Goal: Task Accomplishment & Management: Manage account settings

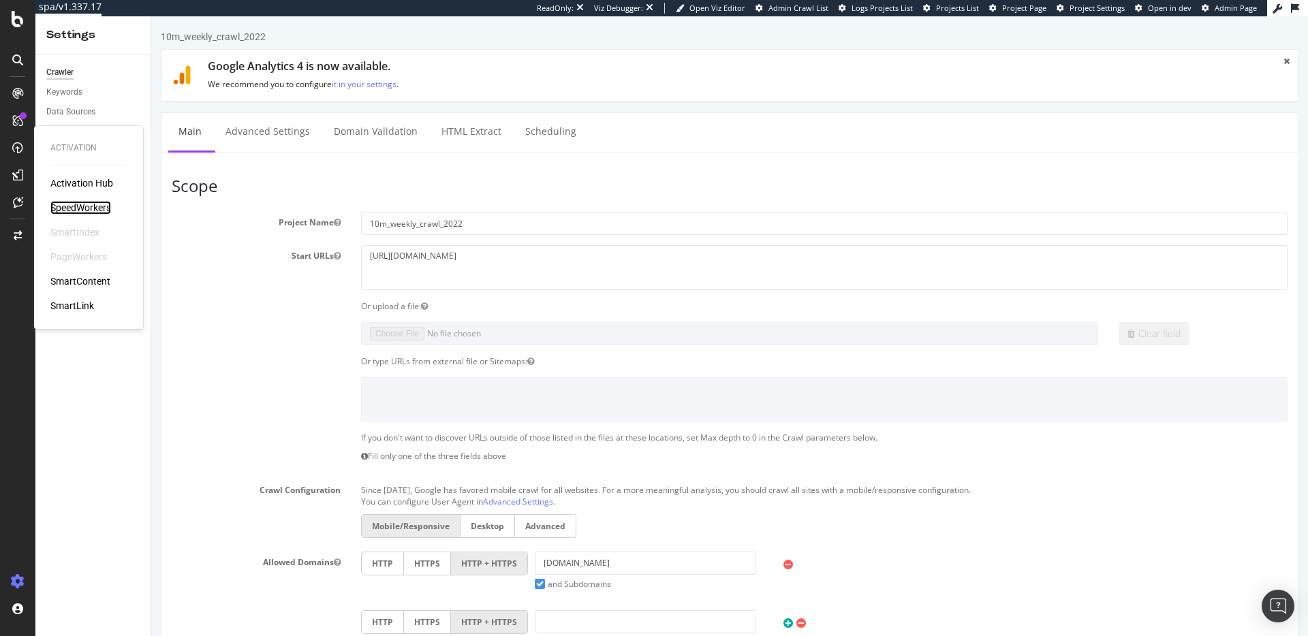
click at [82, 206] on div "SpeedWorkers" at bounding box center [80, 208] width 61 height 14
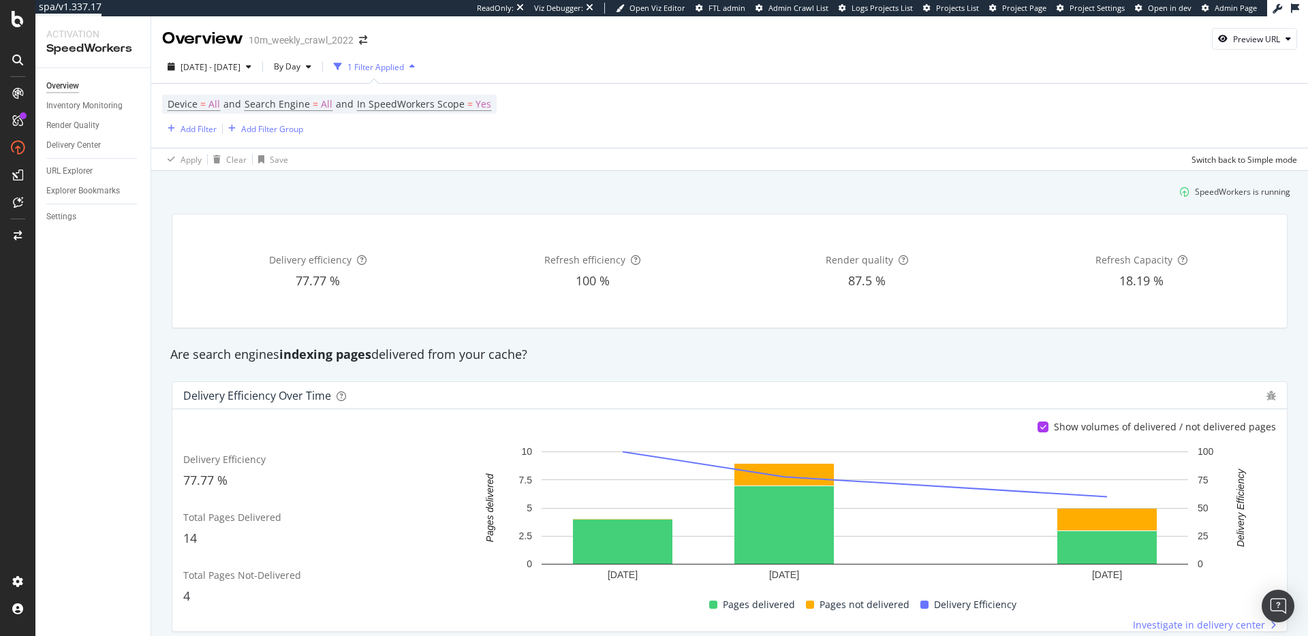
click at [436, 185] on div "SpeedWorkers is running" at bounding box center [729, 192] width 1132 height 22
click at [300, 70] on span "By Day" at bounding box center [284, 67] width 32 height 12
click at [332, 93] on span "By Hour" at bounding box center [321, 94] width 36 height 12
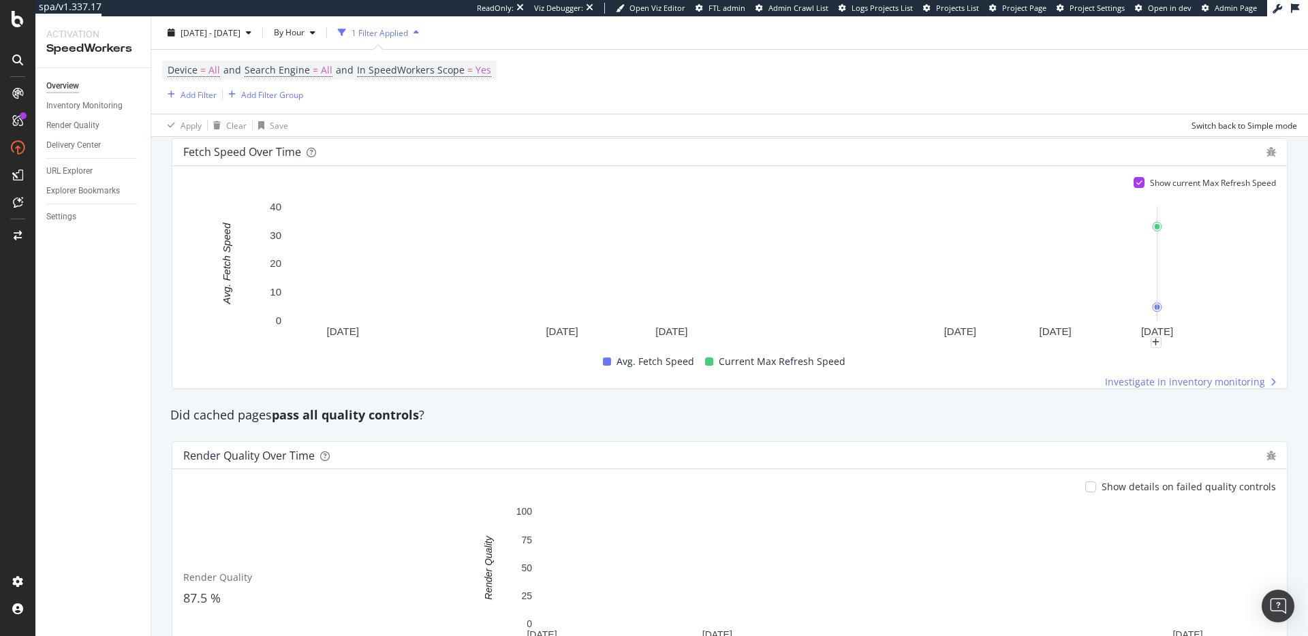
scroll to position [836, 0]
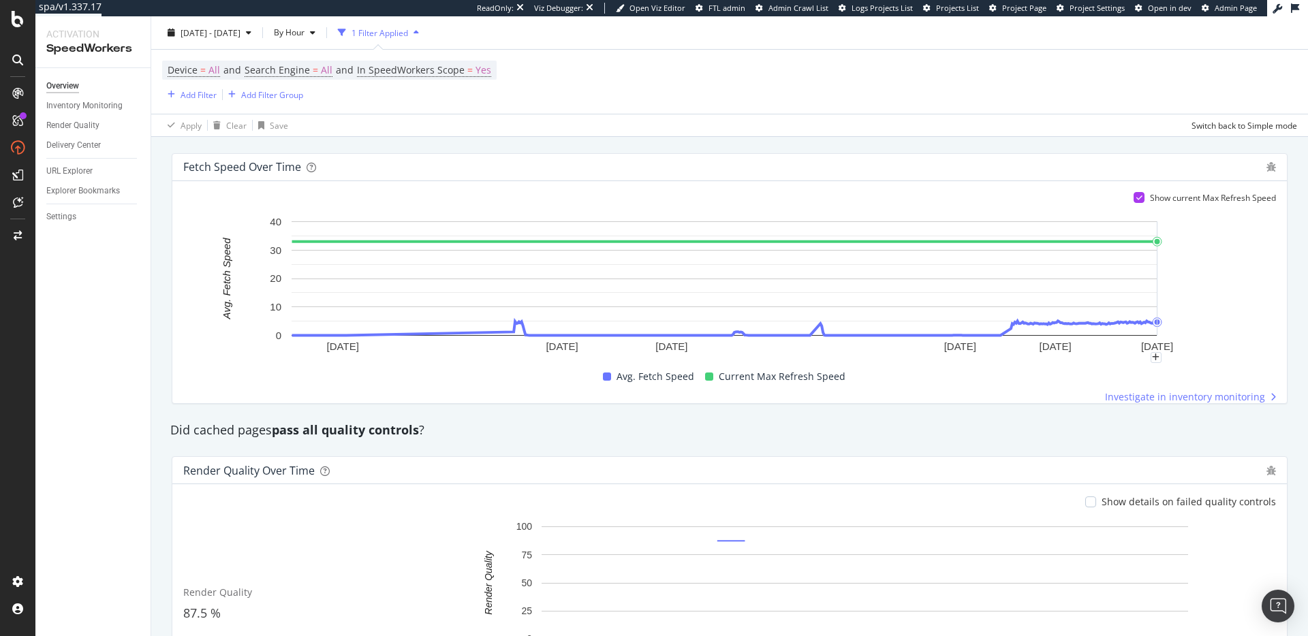
click at [1205, 311] on rect "A chart." at bounding box center [724, 286] width 1082 height 143
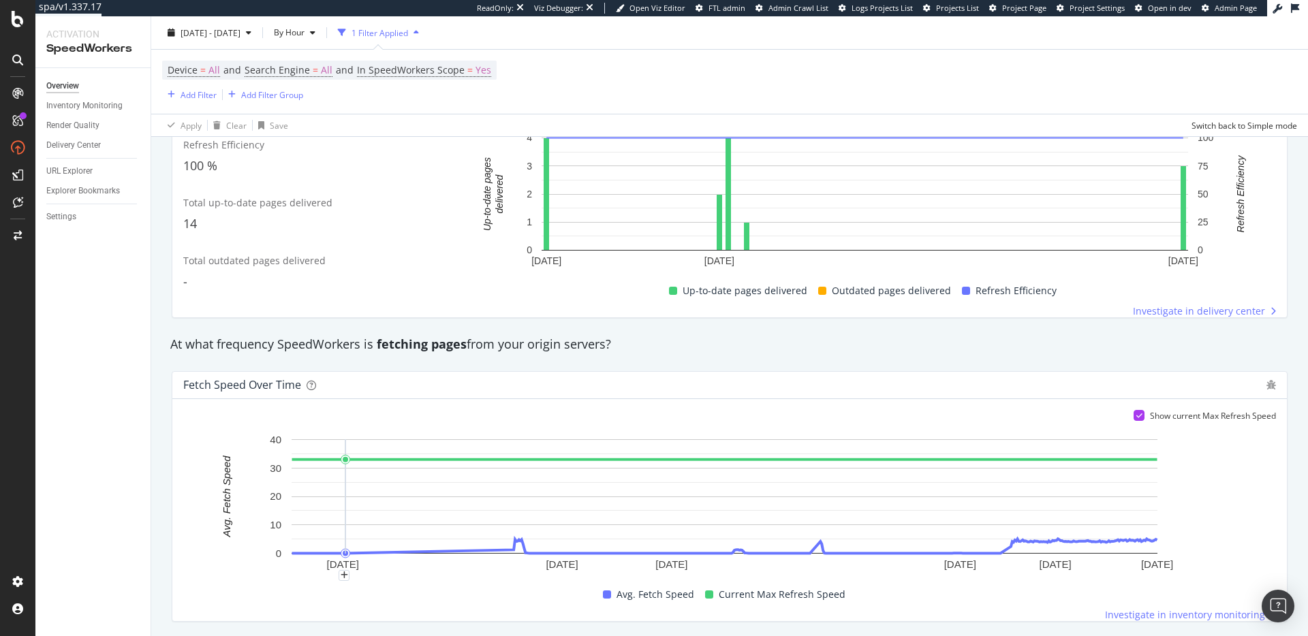
scroll to position [615, 0]
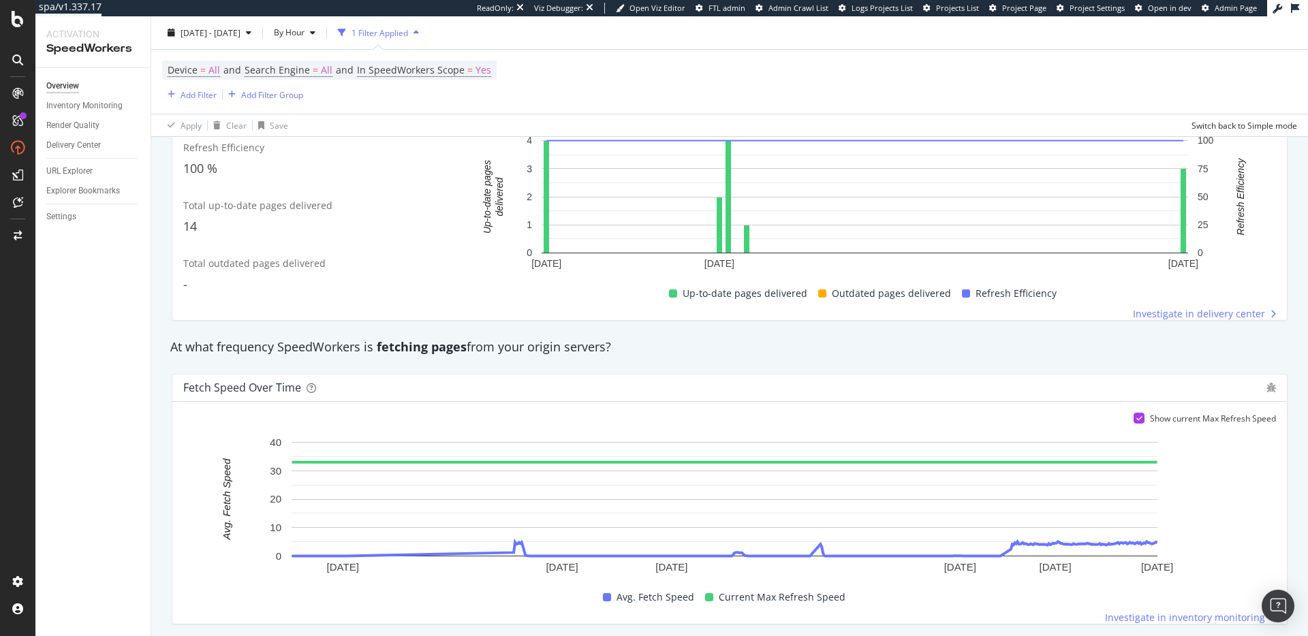
click at [505, 387] on div "Fetch Speed over time" at bounding box center [721, 388] width 1076 height 14
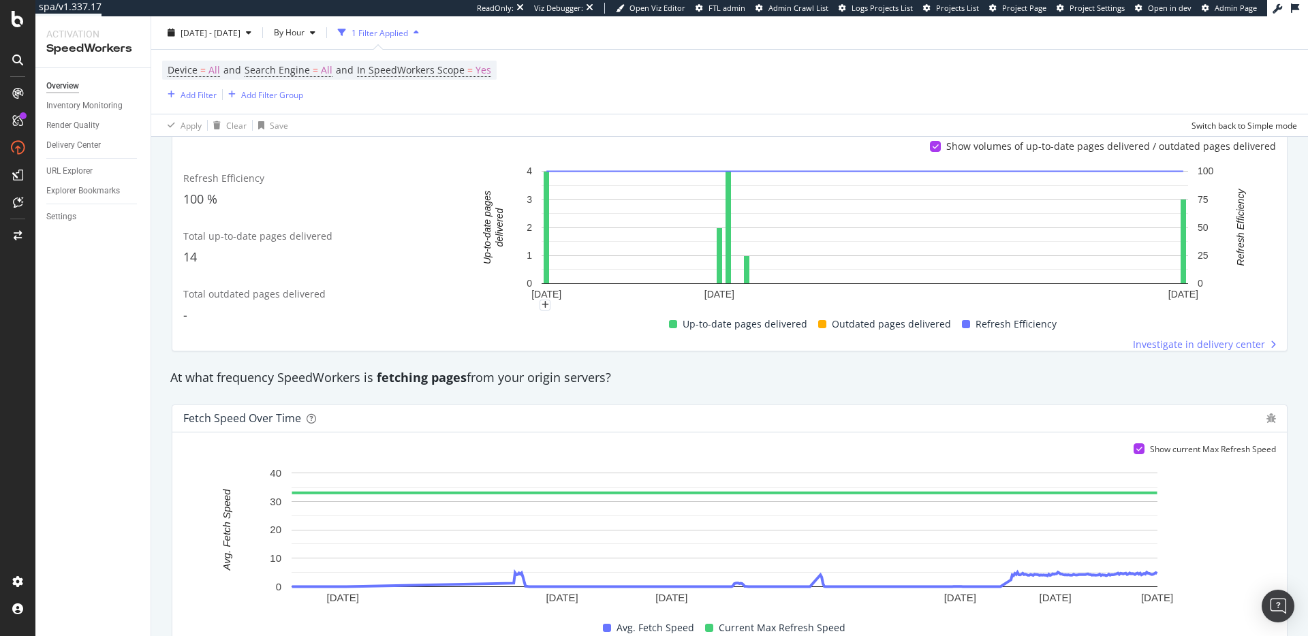
scroll to position [334, 0]
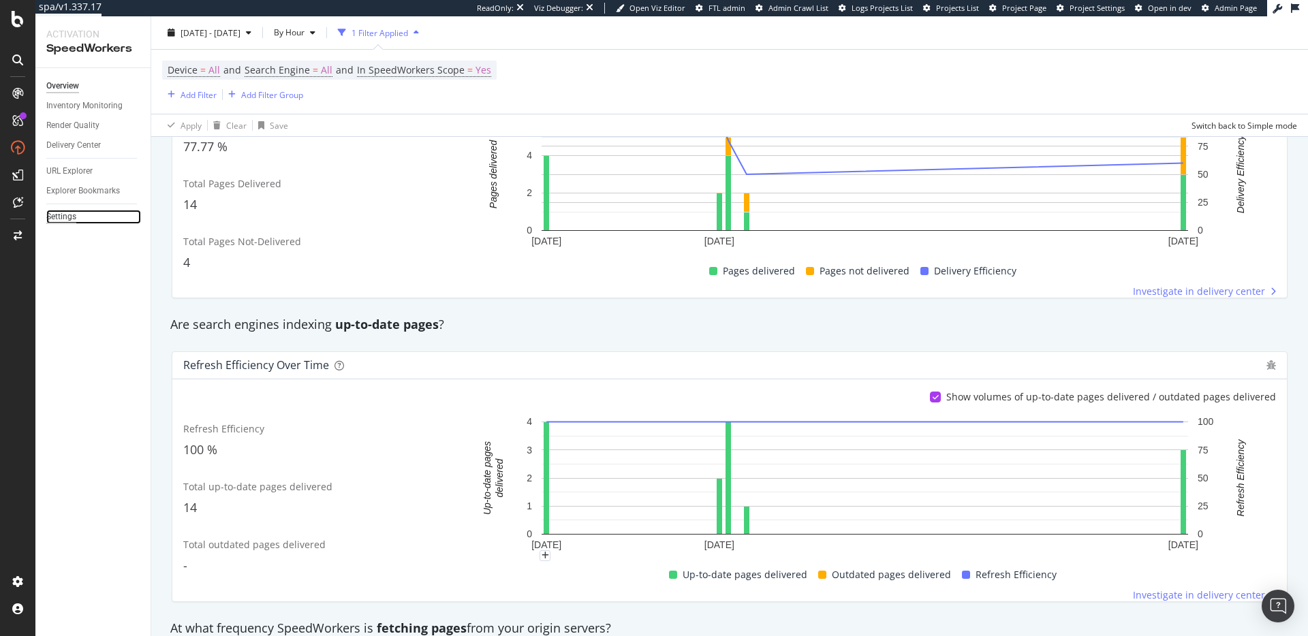
click at [72, 217] on div "Settings" at bounding box center [61, 217] width 30 height 14
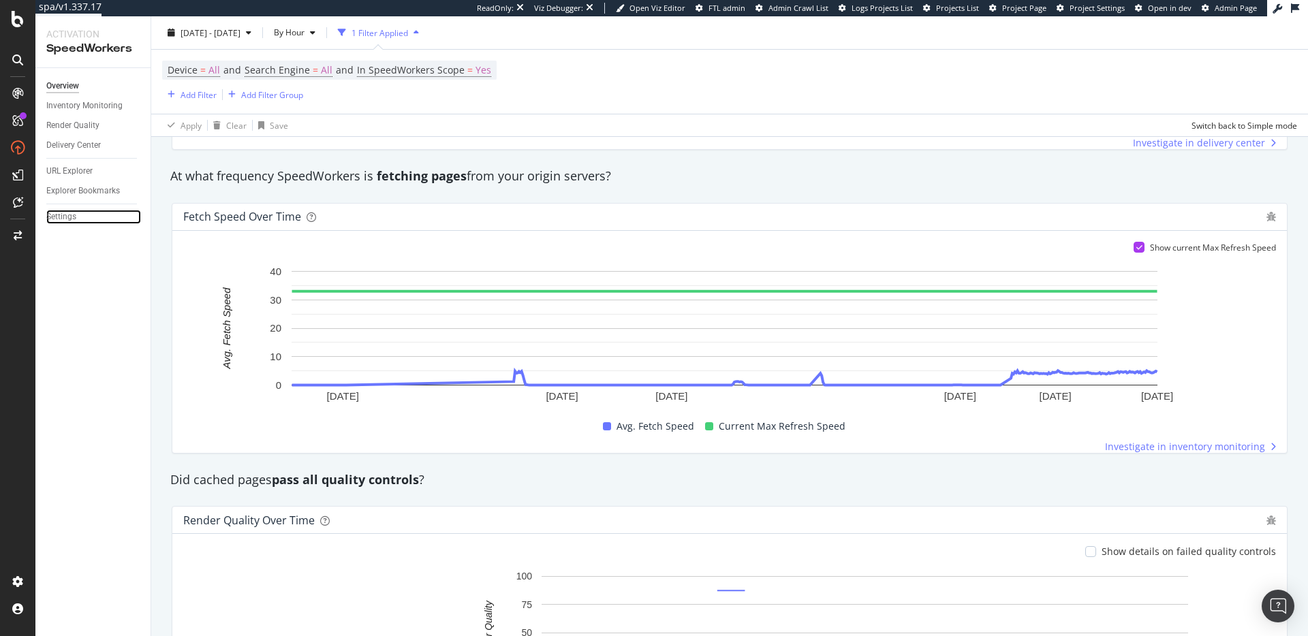
scroll to position [725, 0]
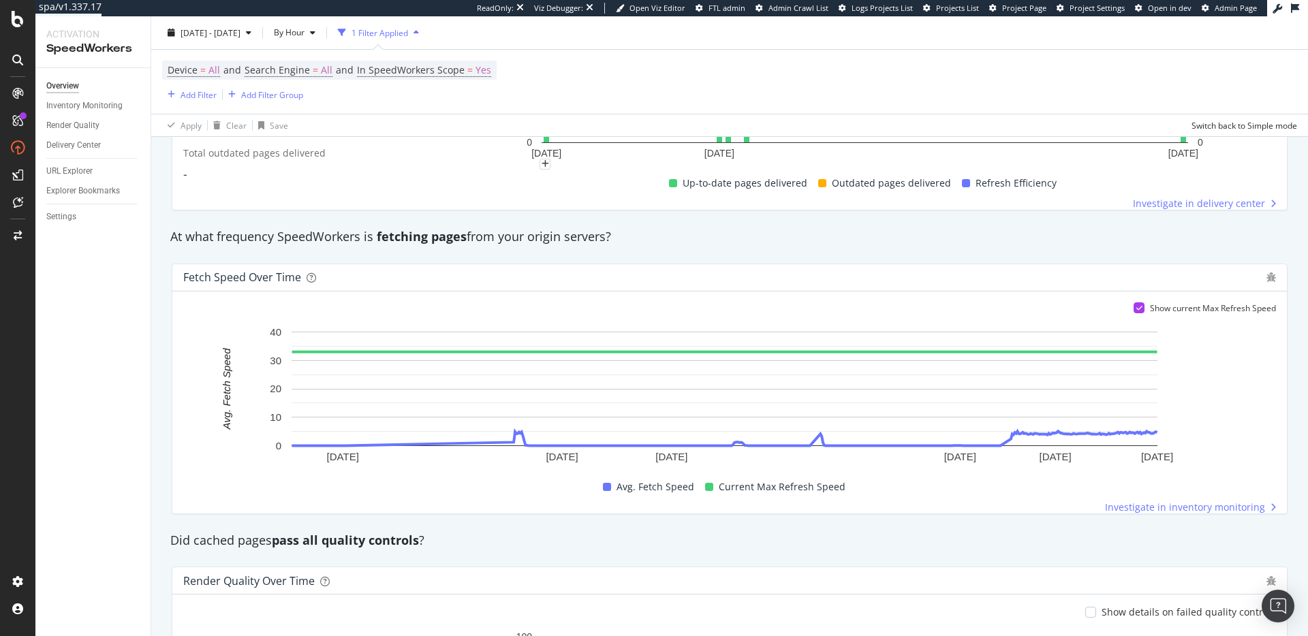
click at [555, 240] on div "At what frequency SpeedWorkers is fetching pages from your origin servers?" at bounding box center [729, 237] width 1132 height 18
click at [550, 239] on div "At what frequency SpeedWorkers is fetching pages from your origin servers?" at bounding box center [729, 237] width 1132 height 18
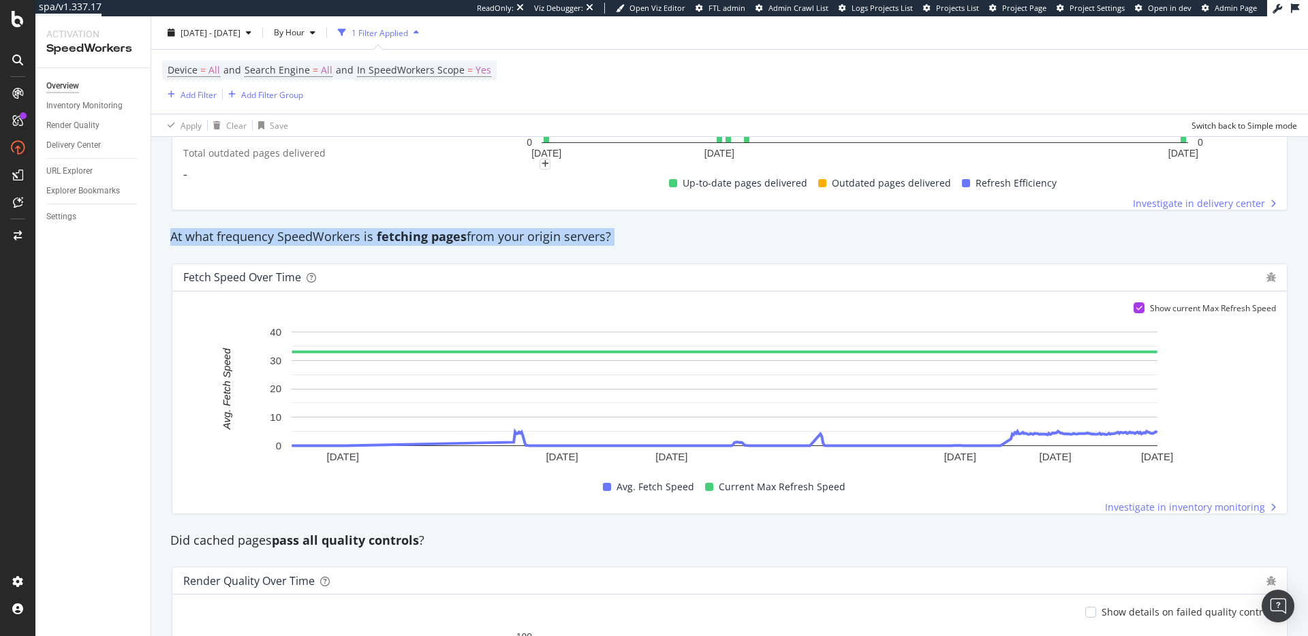
click at [550, 239] on div "At what frequency SpeedWorkers is fetching pages from your origin servers?" at bounding box center [729, 237] width 1132 height 18
drag, startPoint x: 633, startPoint y: 238, endPoint x: 651, endPoint y: 242, distance: 18.2
click at [633, 238] on div "At what frequency SpeedWorkers is fetching pages from your origin servers?" at bounding box center [729, 237] width 1132 height 18
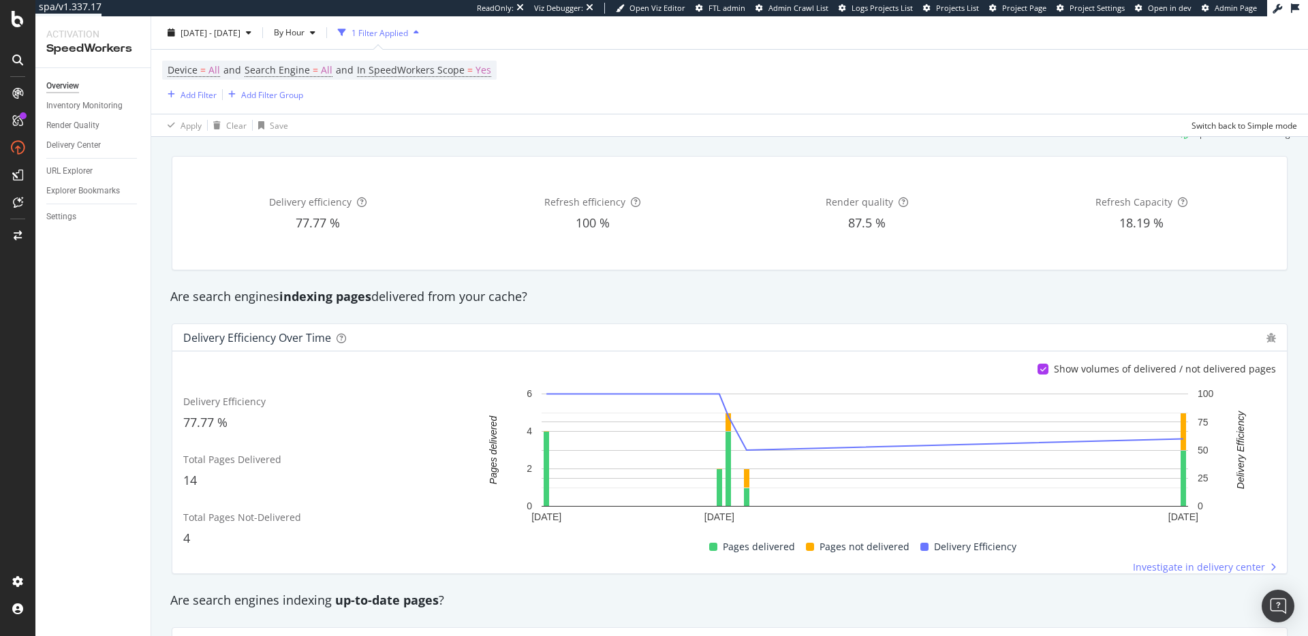
scroll to position [0, 0]
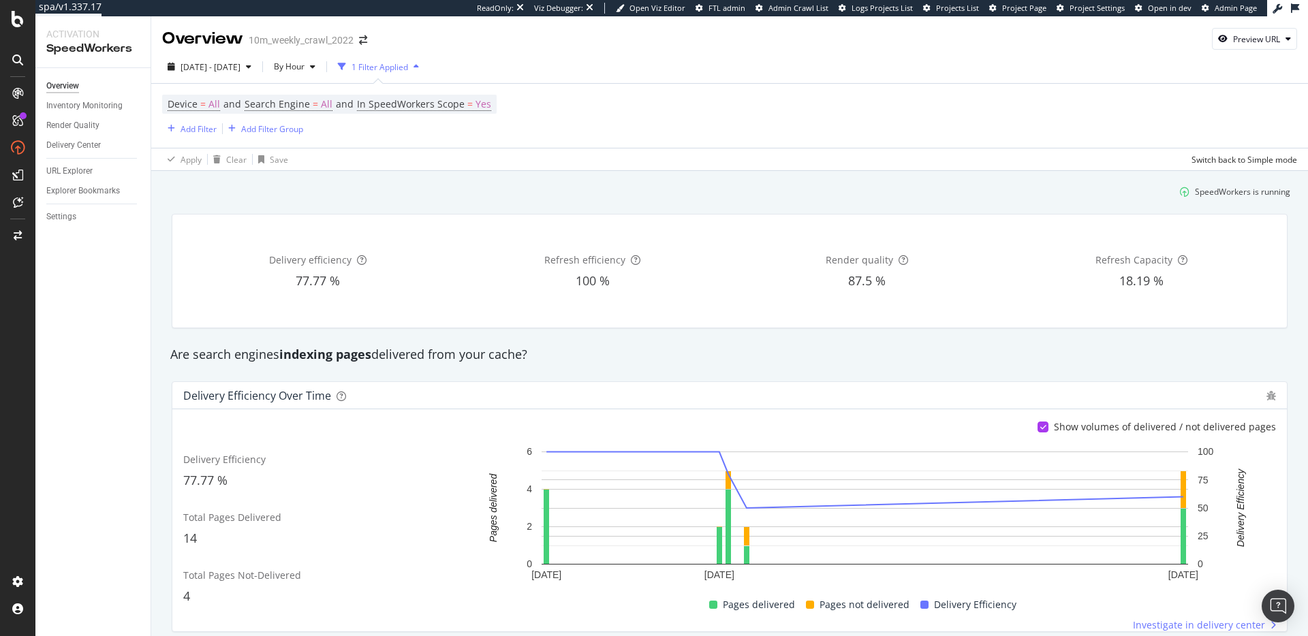
click at [682, 134] on div "Device = All and Search Engine = All and In SpeedWorkers Scope = Yes Add Filter…" at bounding box center [729, 116] width 1135 height 64
drag, startPoint x: 1106, startPoint y: 283, endPoint x: 1197, endPoint y: 287, distance: 90.7
click at [1196, 287] on div "18.19 %" at bounding box center [1141, 281] width 269 height 18
drag, startPoint x: 1168, startPoint y: 322, endPoint x: 1157, endPoint y: 329, distance: 13.2
click at [1166, 323] on div "Delivery efficiency 77.77 % Refresh efficiency 100 % Render quality 87.5 % Refr…" at bounding box center [729, 271] width 1114 height 113
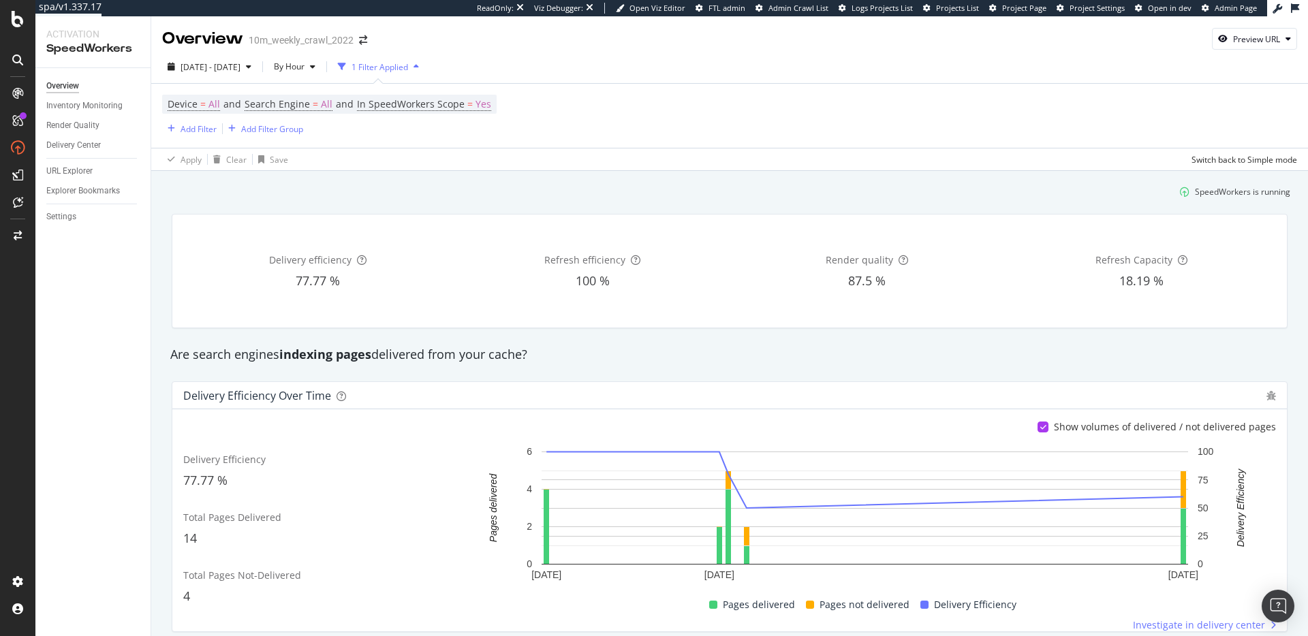
click at [448, 206] on div "Delivery efficiency 77.77 % Refresh efficiency 100 % Render quality 87.5 % Refr…" at bounding box center [729, 271] width 1132 height 136
click at [64, 218] on div "Settings" at bounding box center [61, 217] width 30 height 14
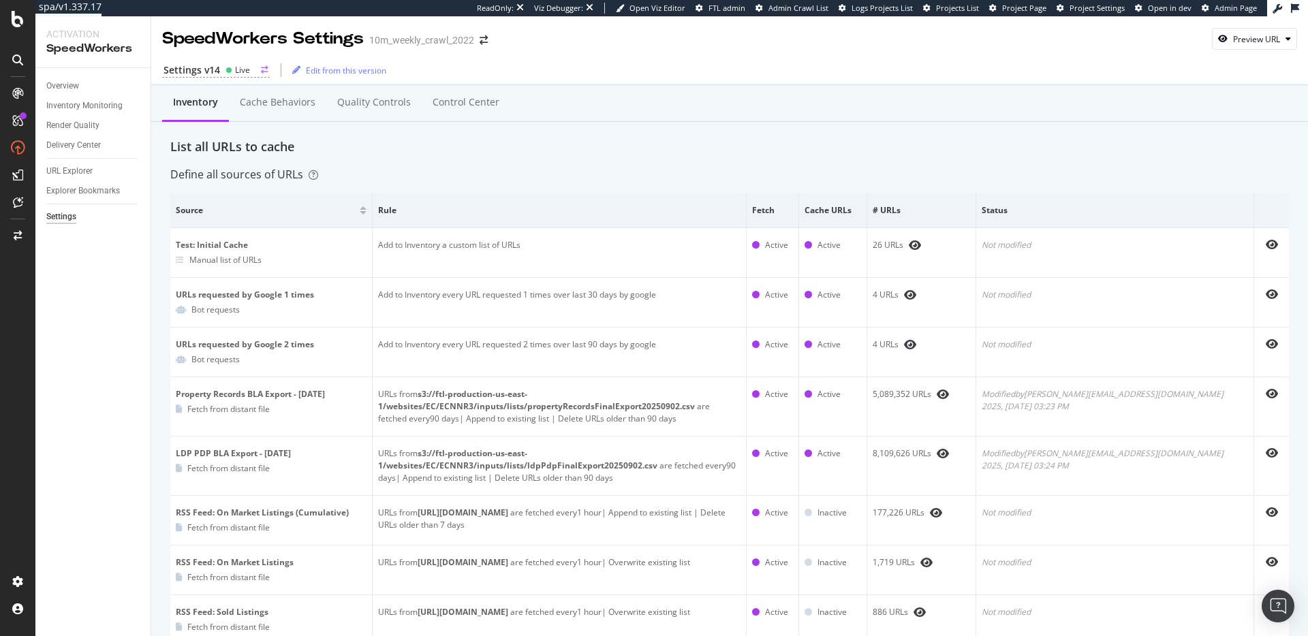
click at [230, 68] on icon at bounding box center [228, 70] width 7 height 7
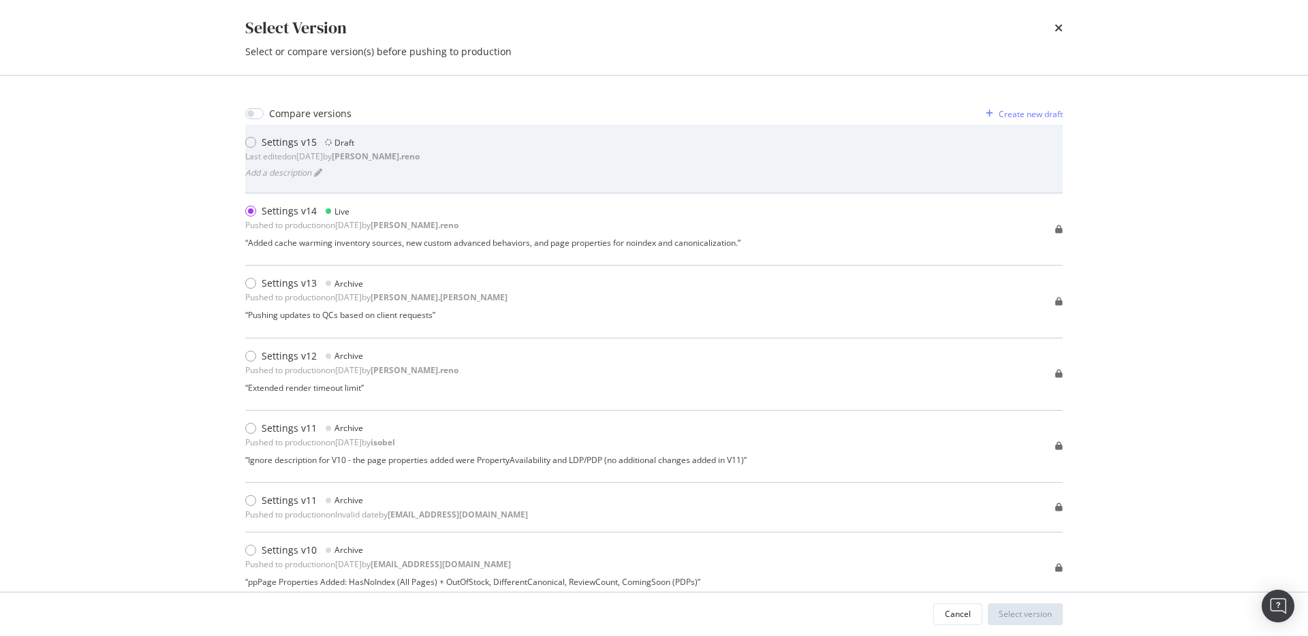
click at [512, 159] on div "Settings v15 Draft Last edited on 2025 Sep 3rd by dan.reno Add a description" at bounding box center [653, 159] width 817 height 46
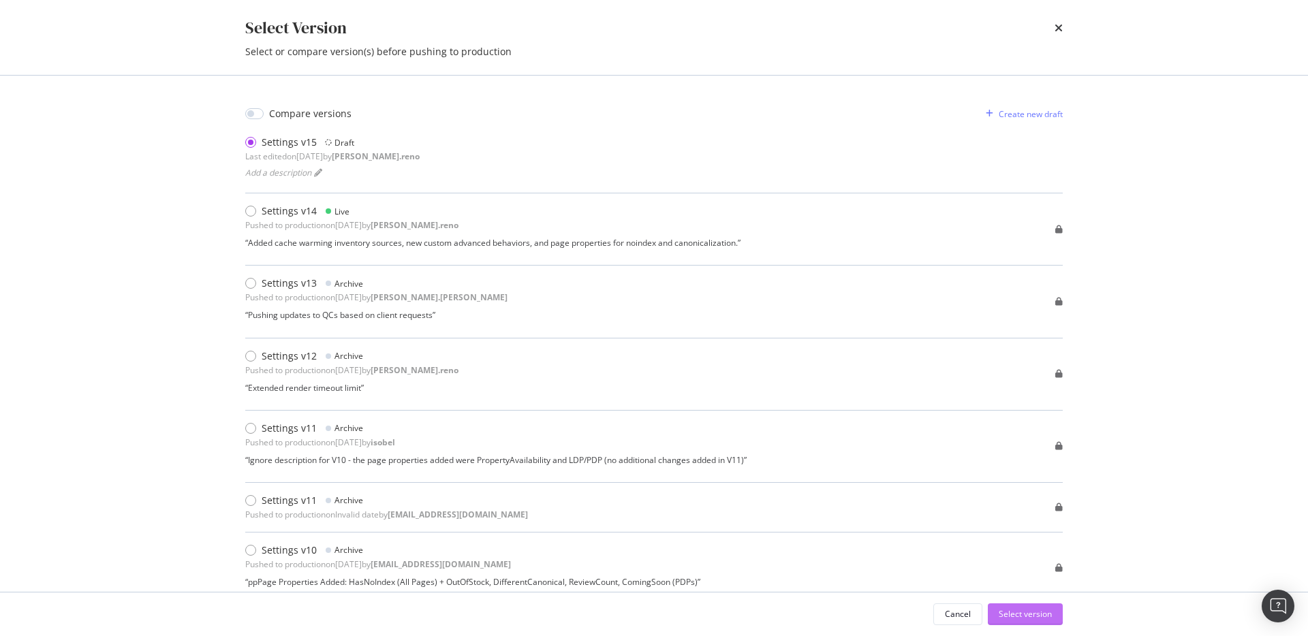
click at [1012, 612] on div "Select version" at bounding box center [1025, 614] width 53 height 12
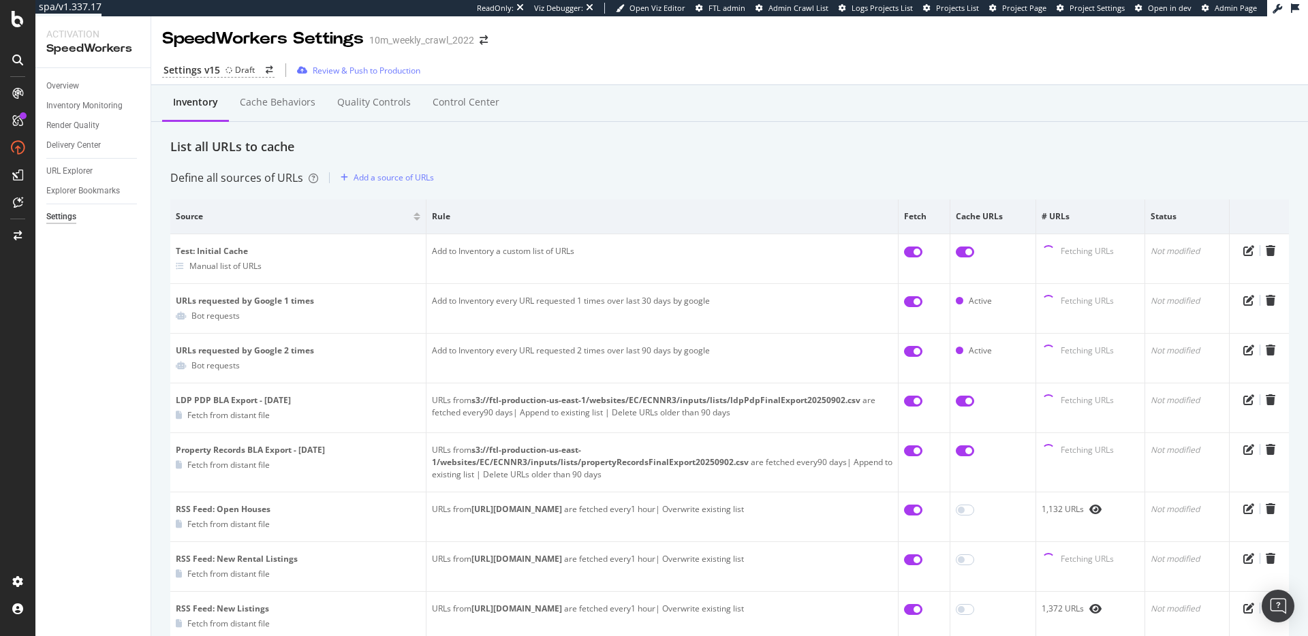
click at [493, 137] on div "Inventory Cache behaviors Quality Controls Control Center" at bounding box center [729, 117] width 1118 height 44
click at [386, 65] on div "Review & Push to Production" at bounding box center [367, 71] width 108 height 12
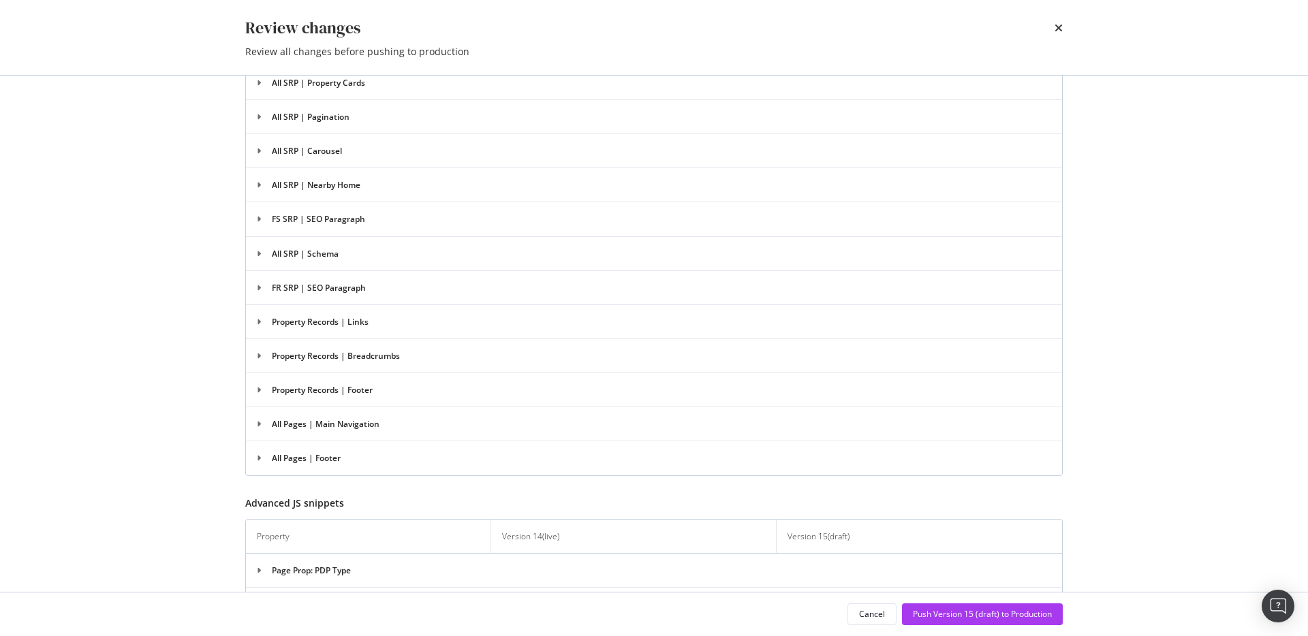
scroll to position [2526, 0]
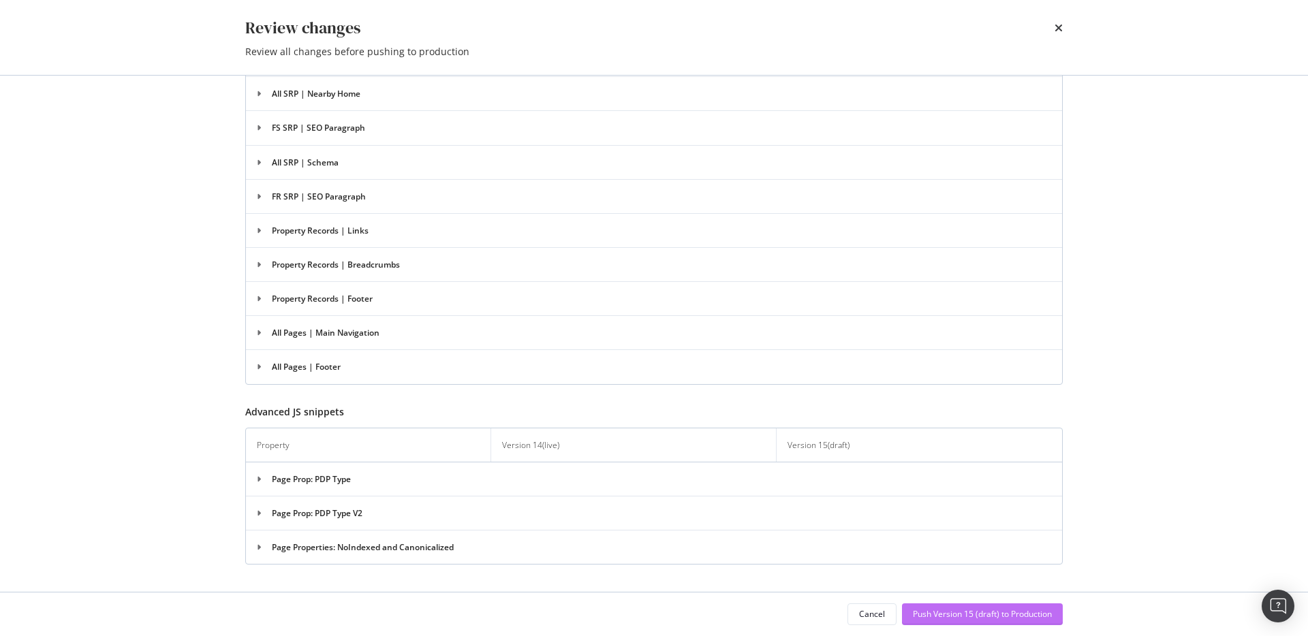
click at [965, 614] on div "Push Version 15 (draft) to Production" at bounding box center [982, 614] width 139 height 12
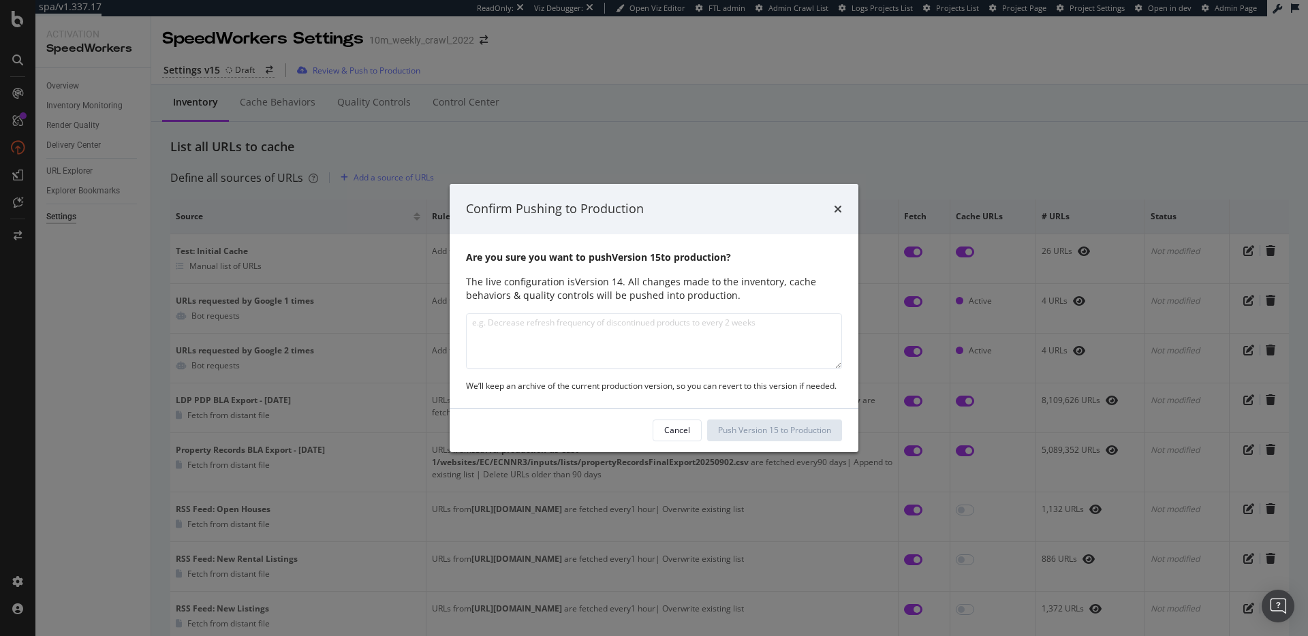
click at [625, 349] on textarea "modal" at bounding box center [654, 341] width 376 height 56
click at [587, 324] on textarea "Changed main behavior crawl settings to match the site-wide setting of 33p/s." at bounding box center [654, 341] width 376 height 56
type textarea "Changed main behavior crawl speed settings to match the site-wide setting of 33…"
click at [788, 432] on div "Push Version 15 to Production" at bounding box center [774, 430] width 113 height 12
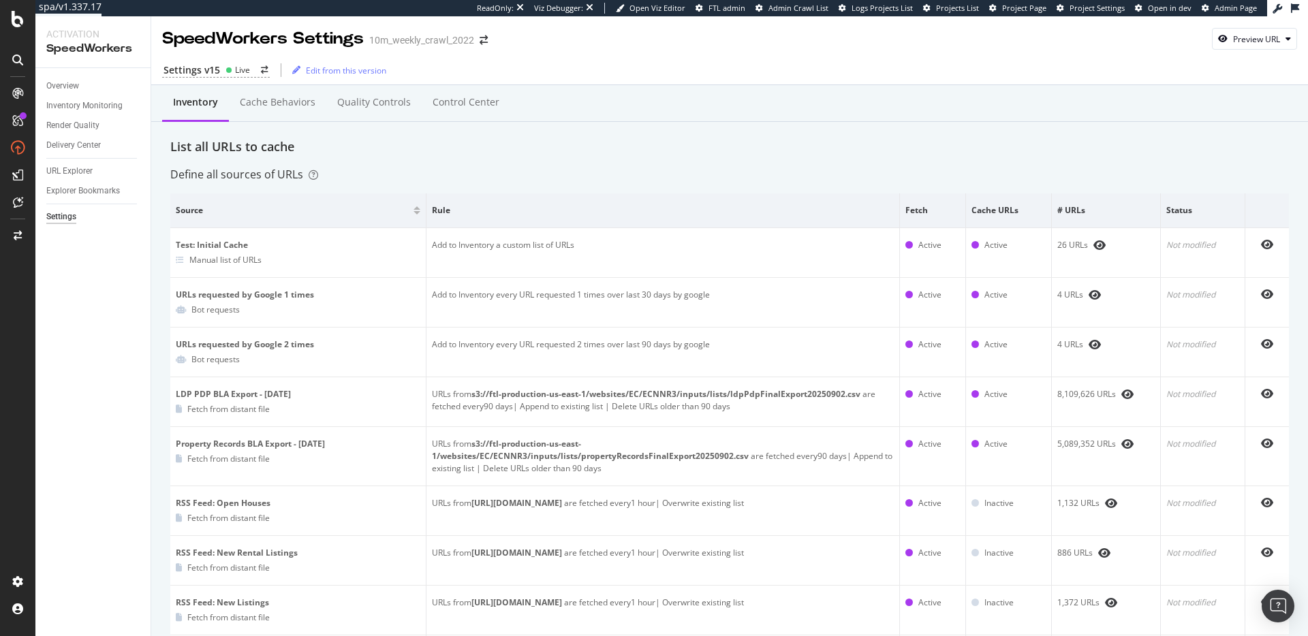
click at [582, 95] on div "Inventory Cache behaviors Quality Controls Control Center" at bounding box center [729, 103] width 1157 height 37
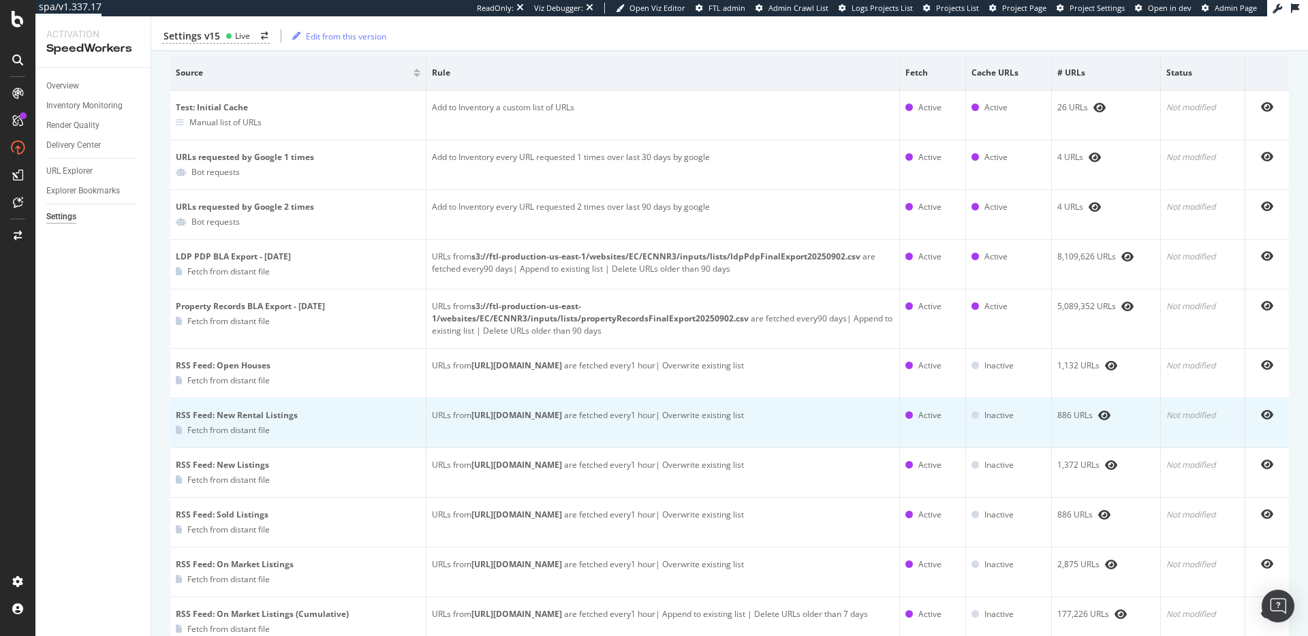
scroll to position [135, 0]
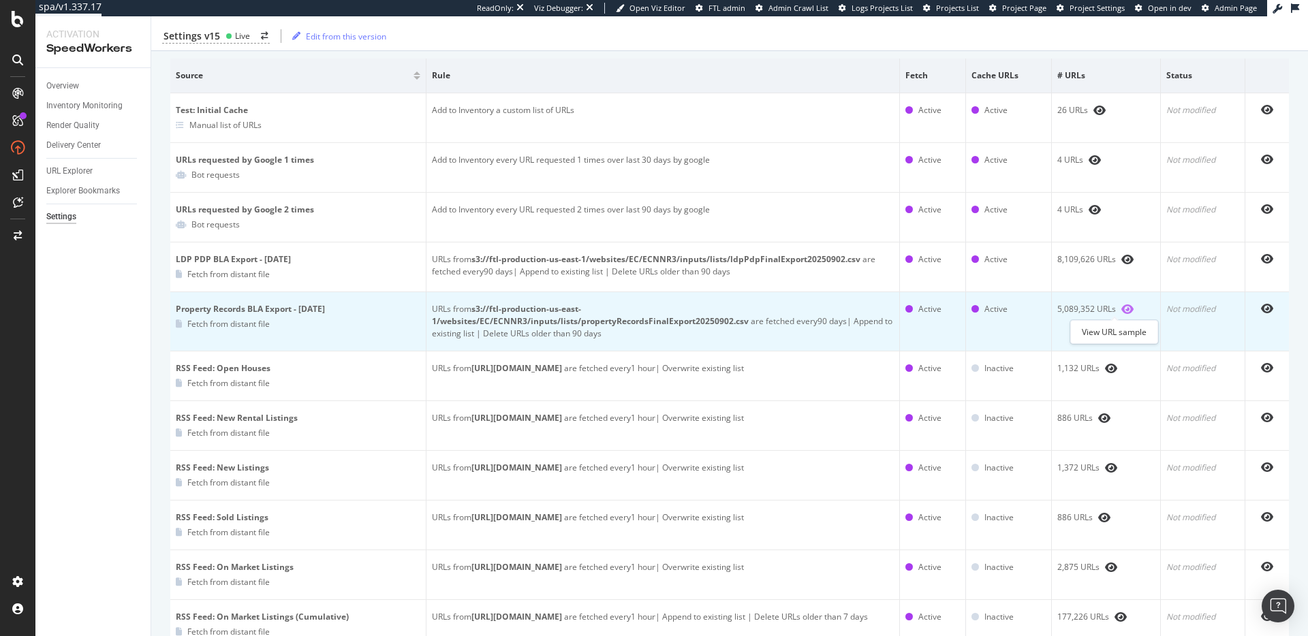
click at [1121, 312] on icon "eye" at bounding box center [1127, 309] width 12 height 11
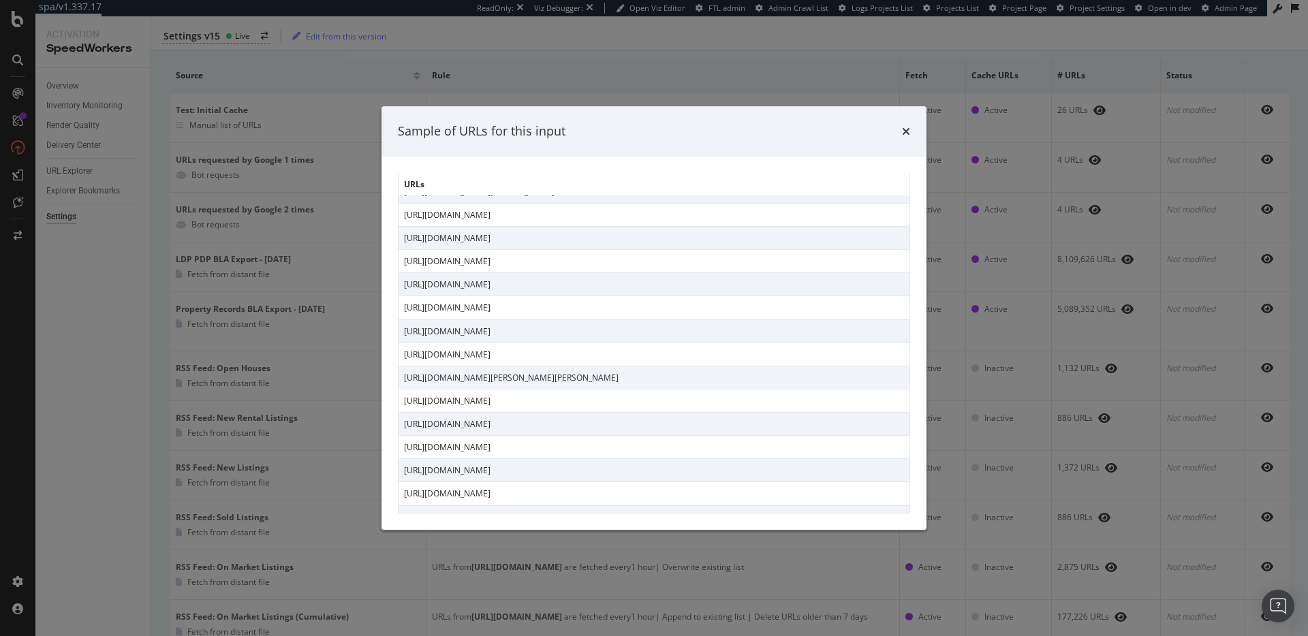
scroll to position [2009, 0]
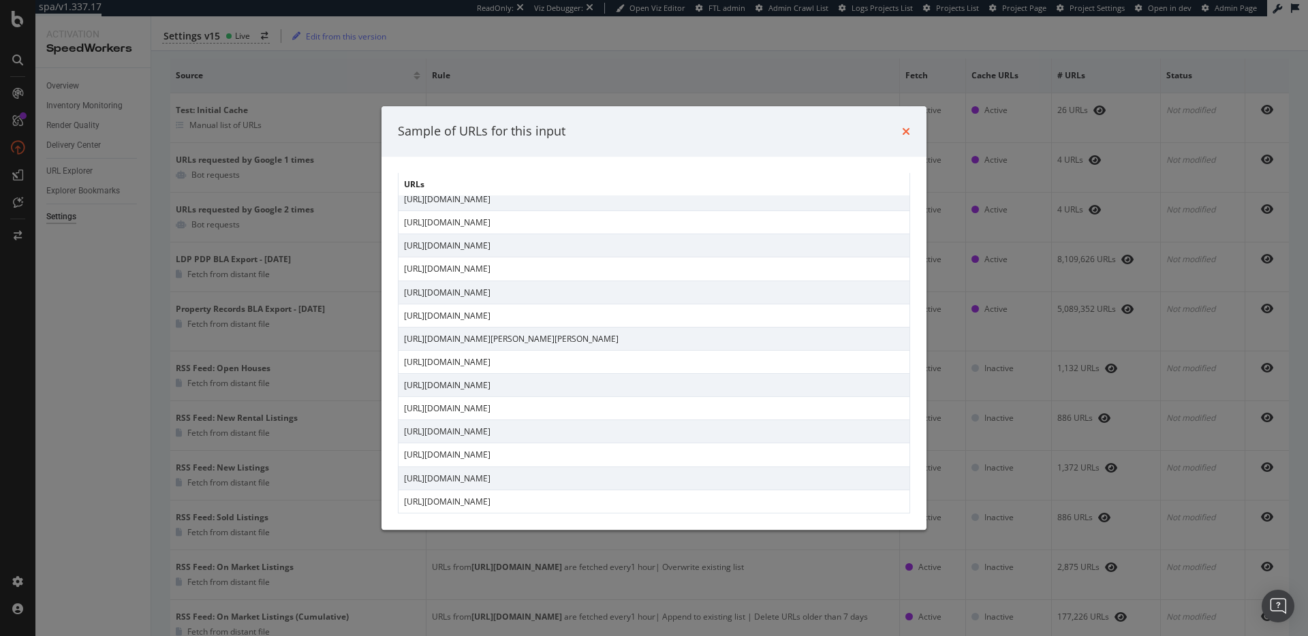
click at [907, 131] on icon "times" at bounding box center [906, 131] width 8 height 11
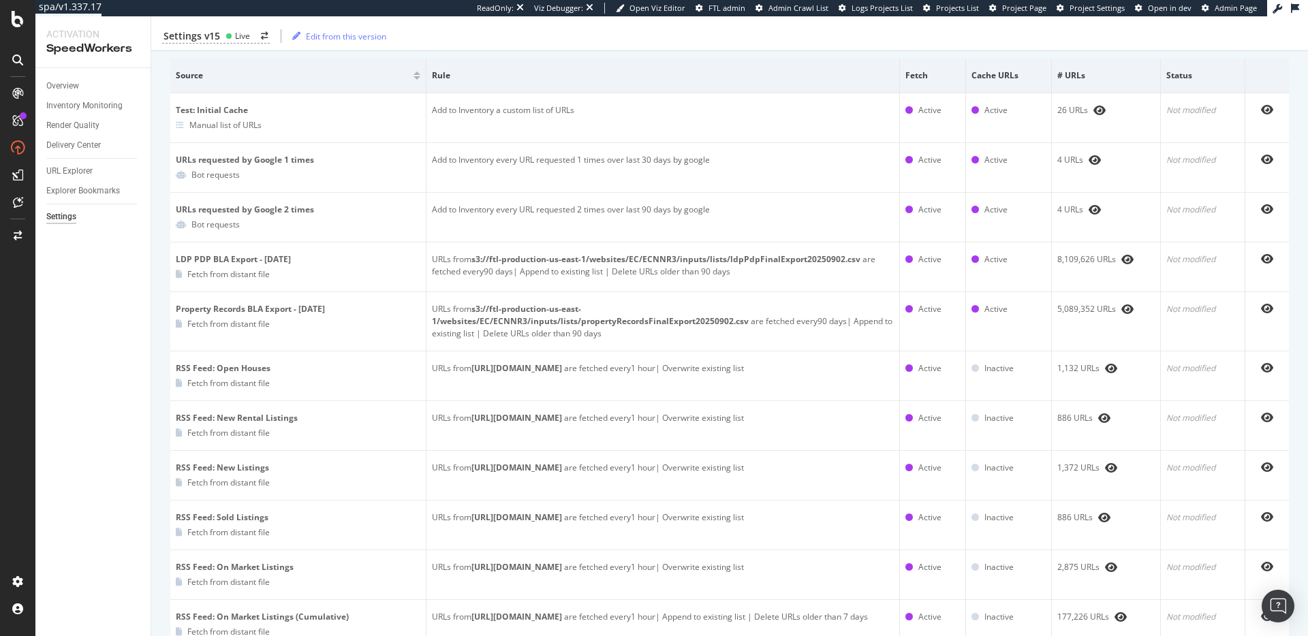
scroll to position [177, 0]
